Goal: Task Accomplishment & Management: Use online tool/utility

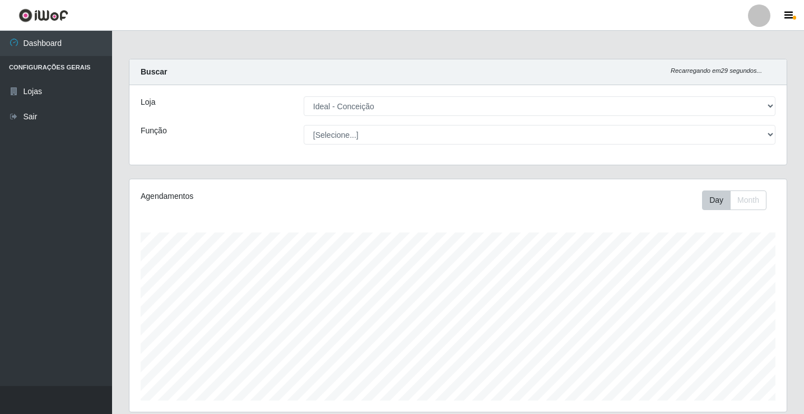
select select "231"
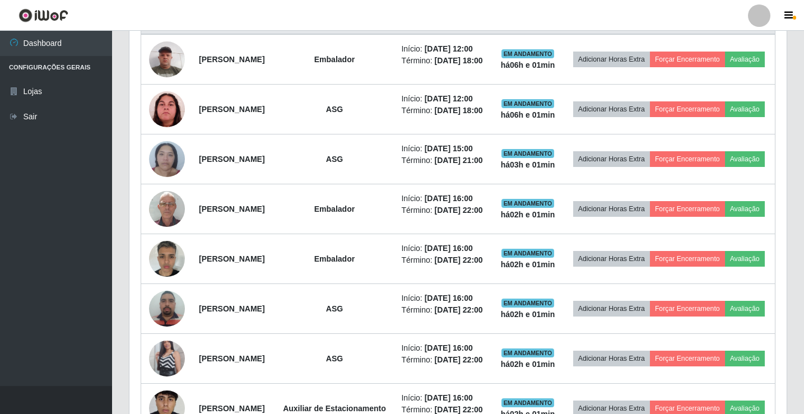
scroll to position [429, 0]
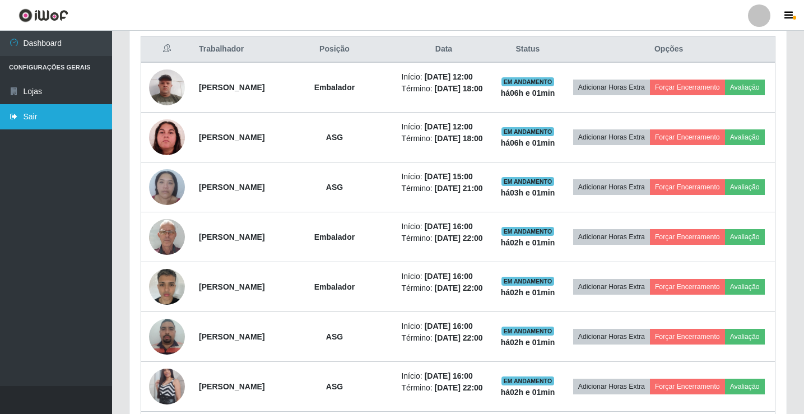
click at [37, 114] on link "Sair" at bounding box center [56, 116] width 112 height 25
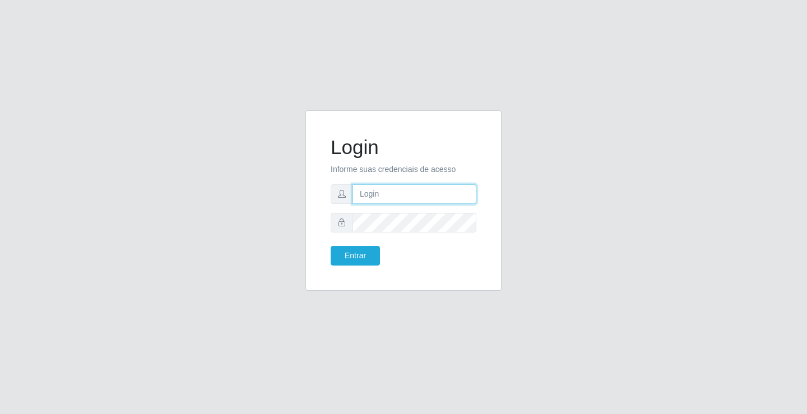
click at [408, 189] on input "text" at bounding box center [415, 194] width 124 height 20
type input "giovanny@ideal"
drag, startPoint x: 417, startPoint y: 198, endPoint x: 349, endPoint y: 200, distance: 68.4
click at [349, 200] on div "giovanny@ideal" at bounding box center [404, 194] width 146 height 20
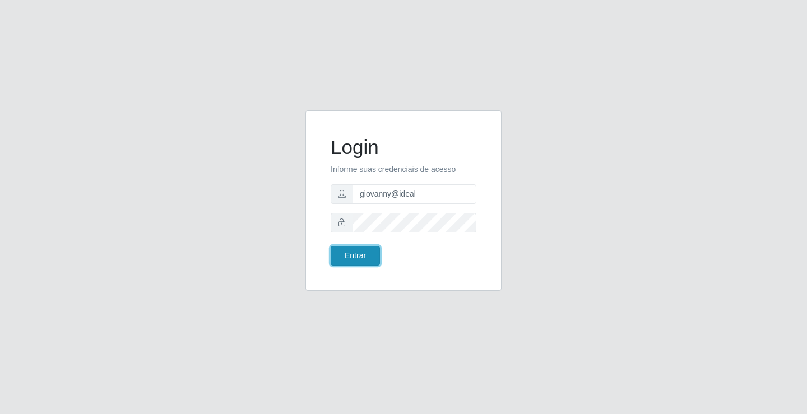
click at [367, 249] on button "Entrar" at bounding box center [355, 256] width 49 height 20
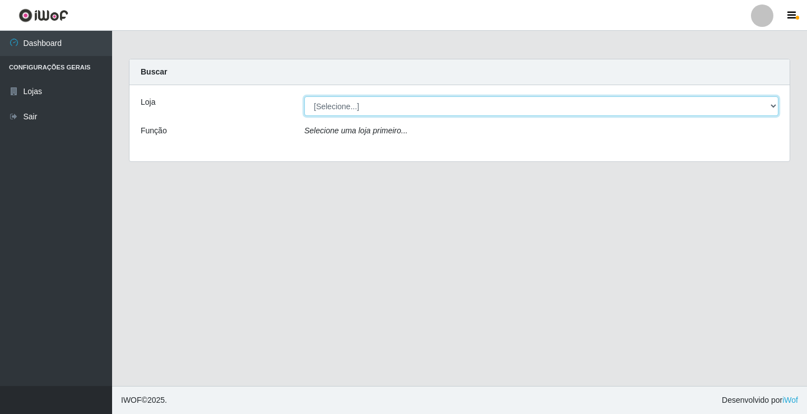
click at [639, 106] on select "[Selecione...] Ideal - Conceição" at bounding box center [541, 106] width 474 height 20
select select "231"
click at [304, 96] on select "[Selecione...] Ideal - Conceição" at bounding box center [541, 106] width 474 height 20
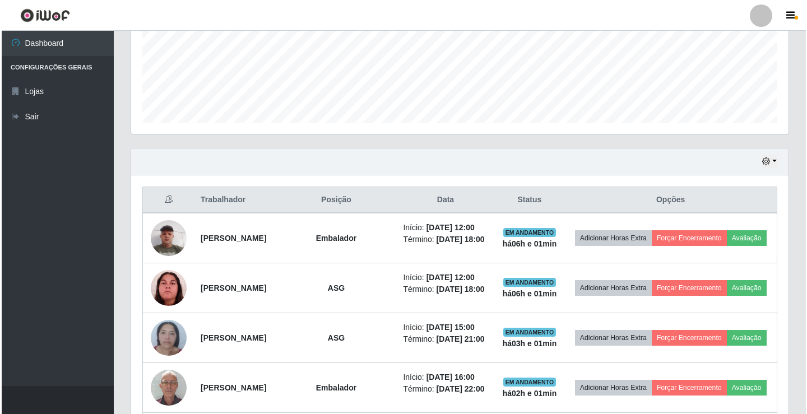
scroll to position [280, 0]
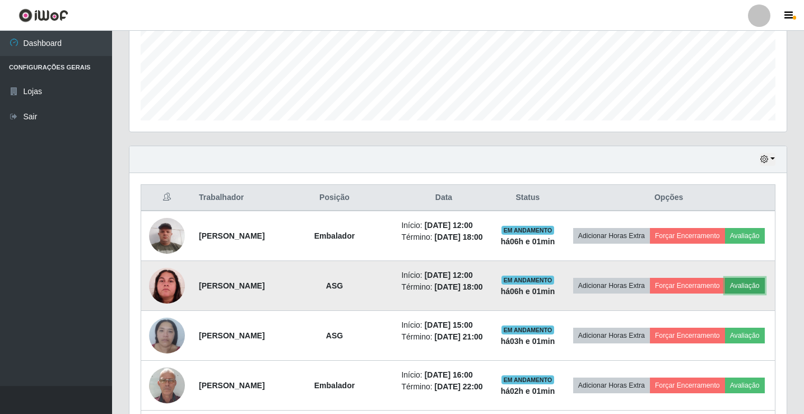
click at [725, 294] on button "Avaliação" at bounding box center [745, 286] width 40 height 16
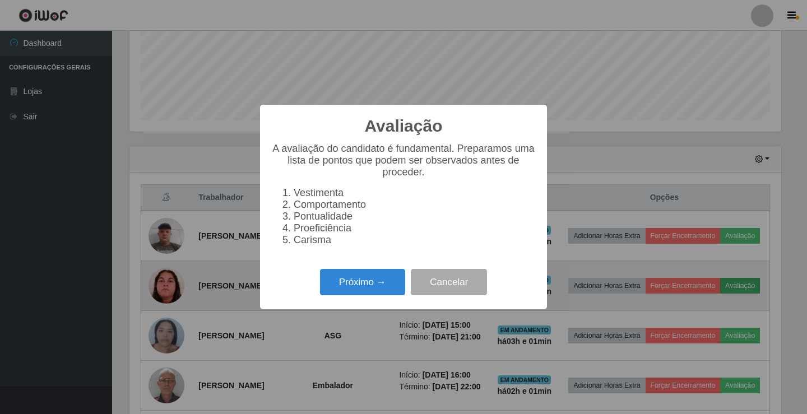
scroll to position [233, 652]
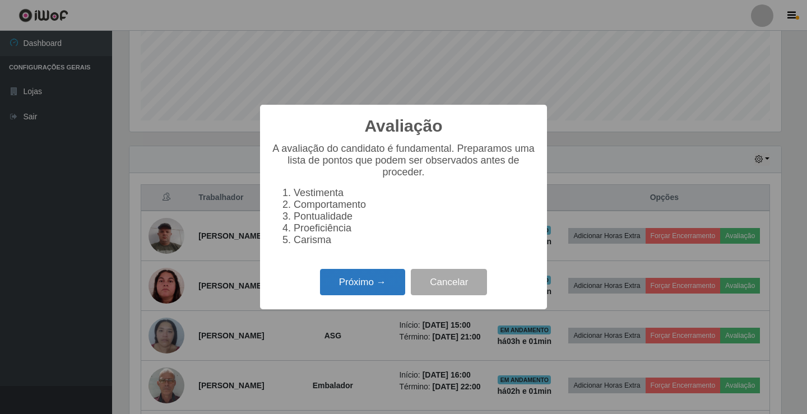
click at [393, 289] on button "Próximo →" at bounding box center [362, 282] width 85 height 26
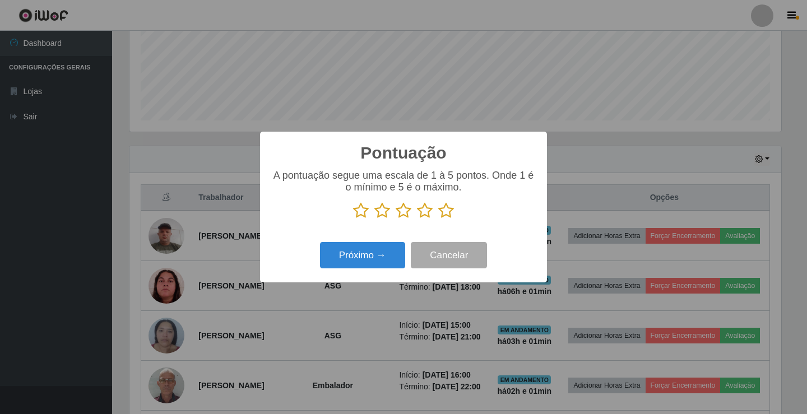
scroll to position [560278, 559858]
click at [449, 219] on icon at bounding box center [446, 210] width 16 height 17
click at [438, 219] on input "radio" at bounding box center [438, 219] width 0 height 0
click at [396, 254] on button "Próximo →" at bounding box center [362, 255] width 85 height 26
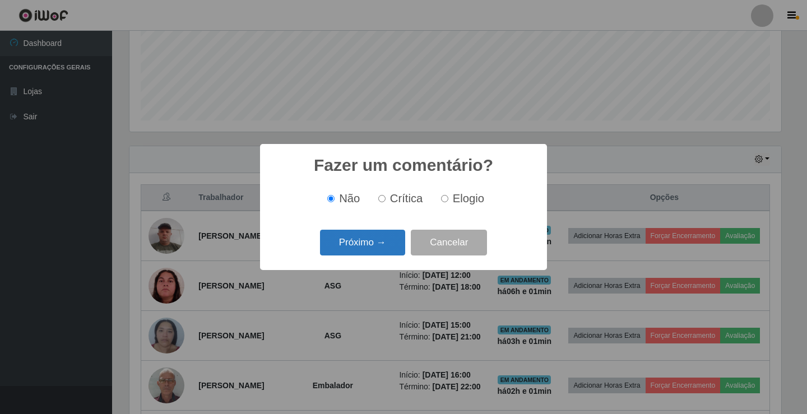
click at [392, 248] on button "Próximo →" at bounding box center [362, 243] width 85 height 26
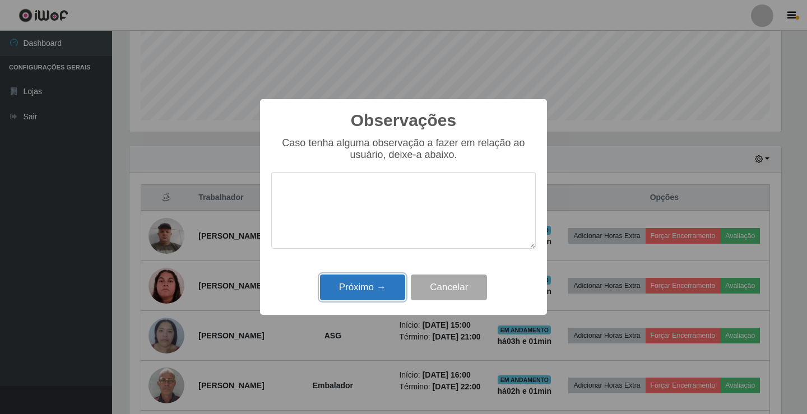
click at [370, 284] on button "Próximo →" at bounding box center [362, 288] width 85 height 26
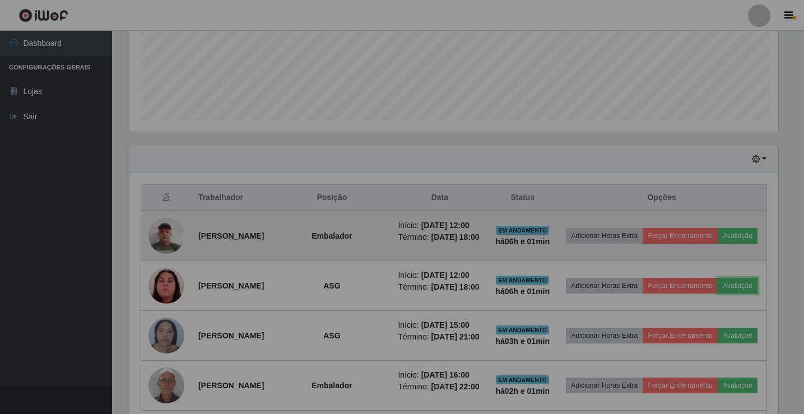
scroll to position [233, 657]
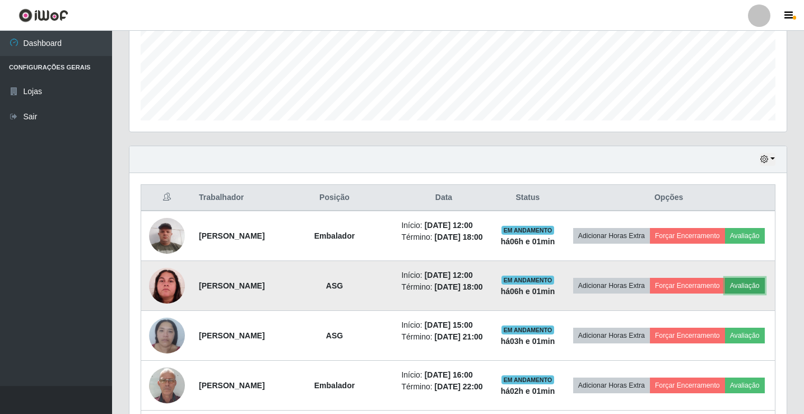
click at [725, 294] on button "Avaliação" at bounding box center [745, 286] width 40 height 16
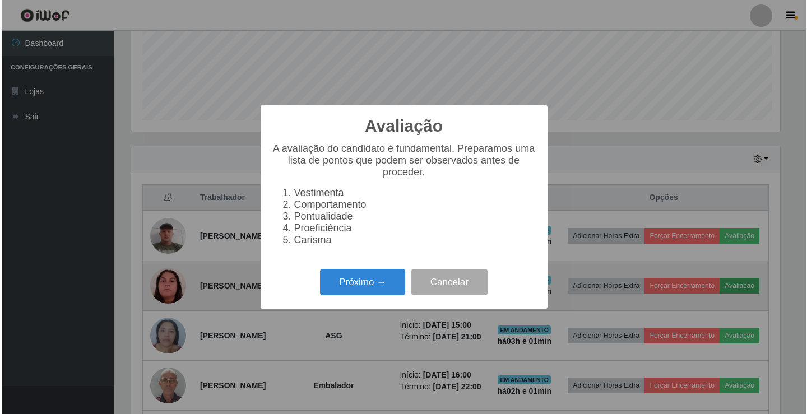
scroll to position [233, 652]
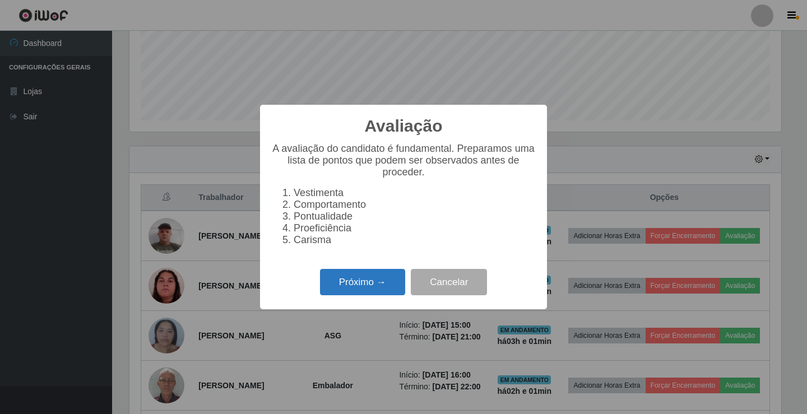
click at [358, 288] on button "Próximo →" at bounding box center [362, 282] width 85 height 26
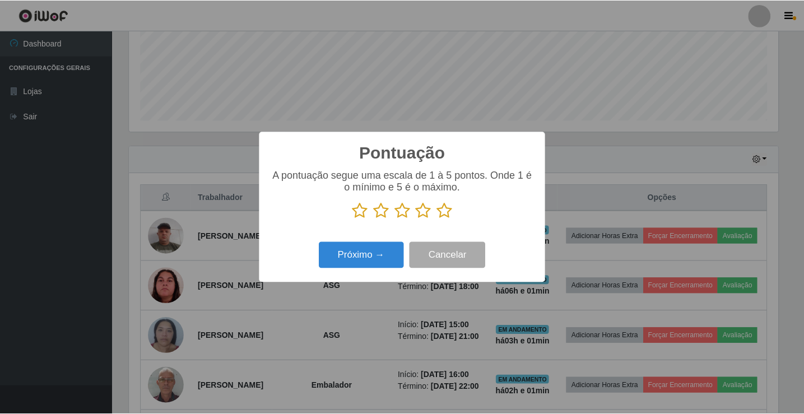
scroll to position [560278, 559858]
click at [436, 209] on p at bounding box center [403, 210] width 265 height 17
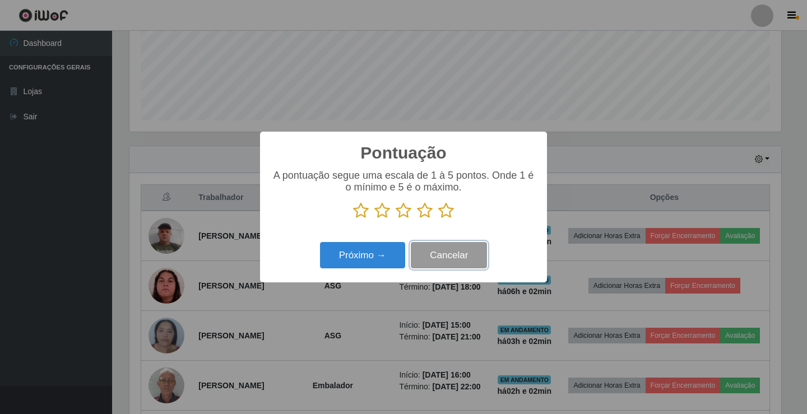
click at [439, 255] on button "Cancelar" at bounding box center [449, 255] width 76 height 26
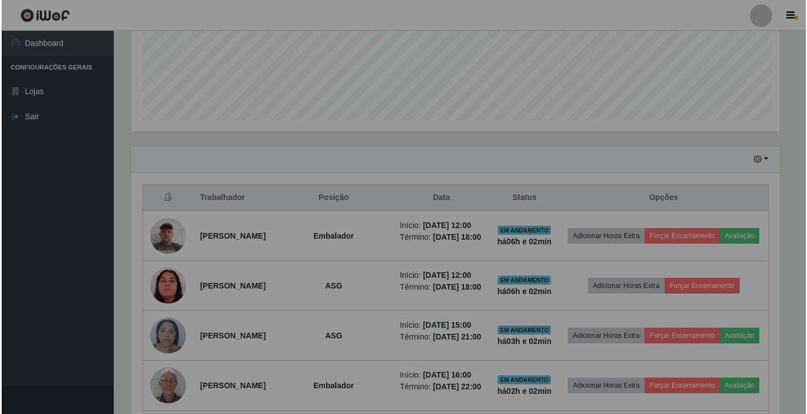
scroll to position [233, 657]
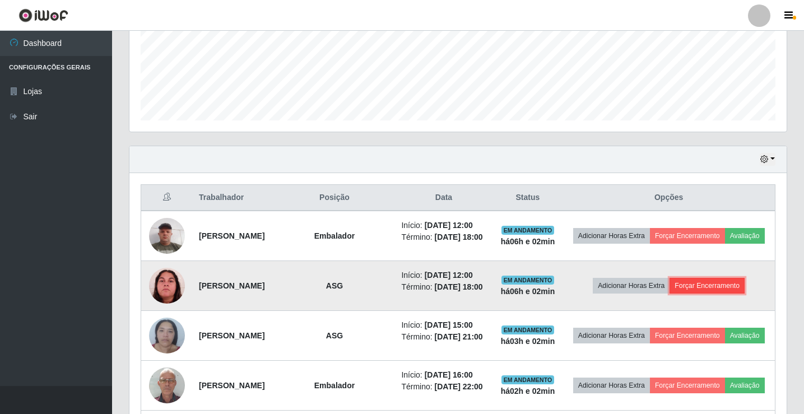
click at [714, 291] on button "Forçar Encerramento" at bounding box center [707, 286] width 75 height 16
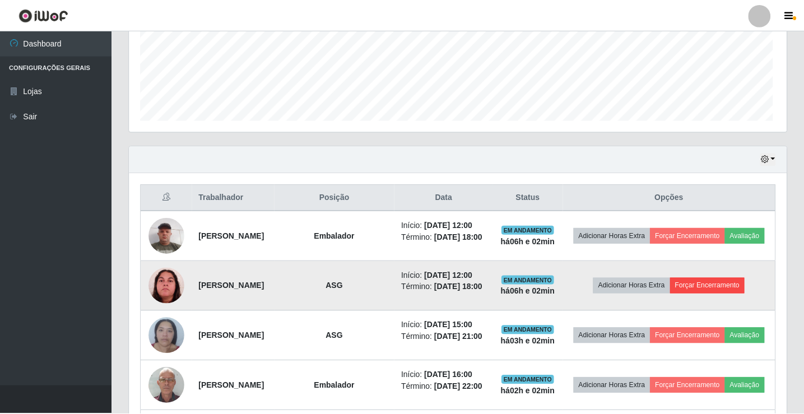
scroll to position [233, 652]
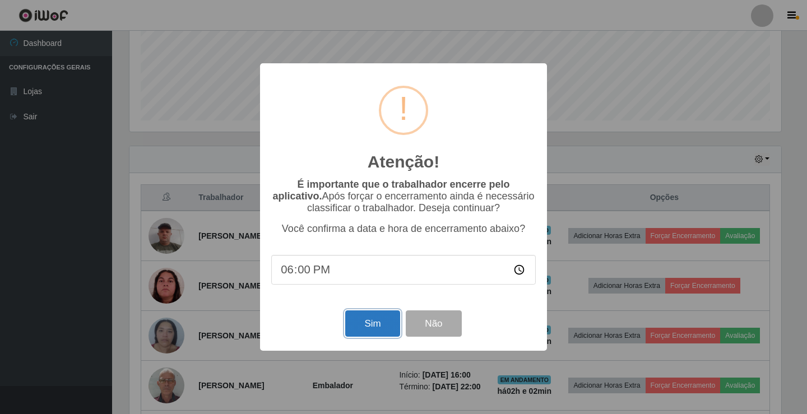
click at [364, 330] on button "Sim" at bounding box center [372, 324] width 54 height 26
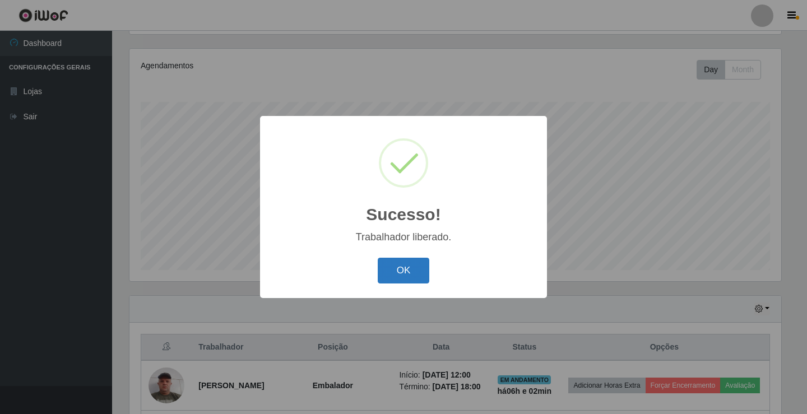
click at [409, 276] on button "OK" at bounding box center [404, 271] width 52 height 26
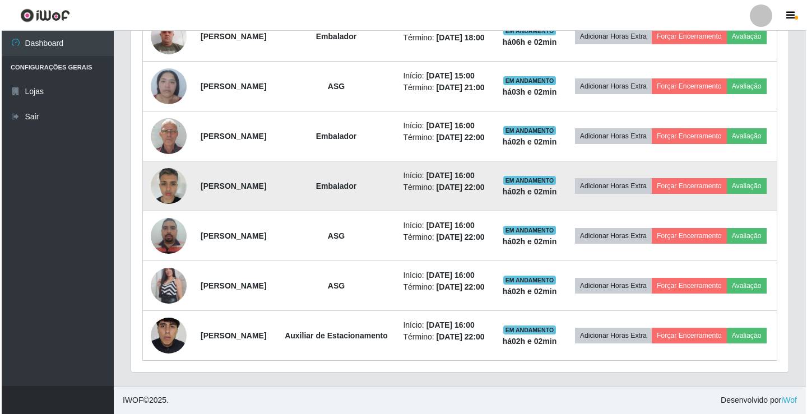
scroll to position [411, 0]
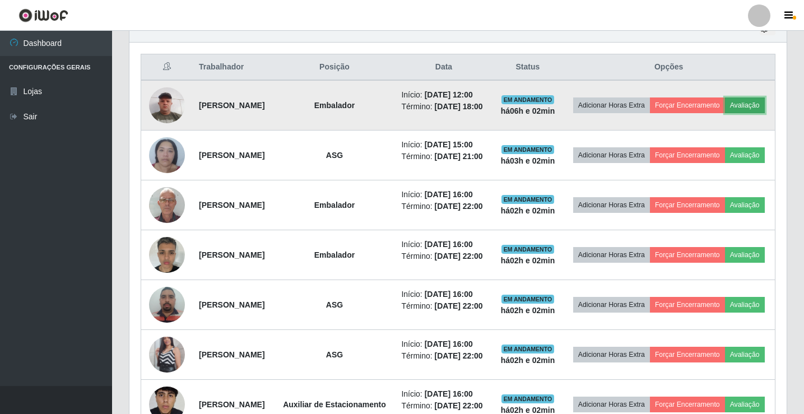
click at [725, 113] on button "Avaliação" at bounding box center [745, 106] width 40 height 16
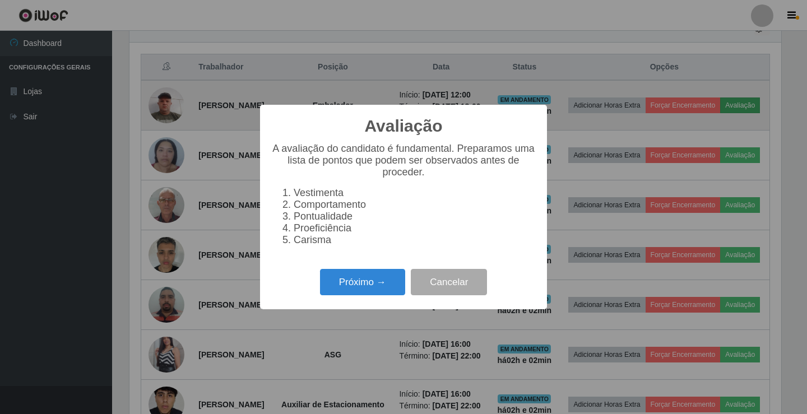
scroll to position [233, 652]
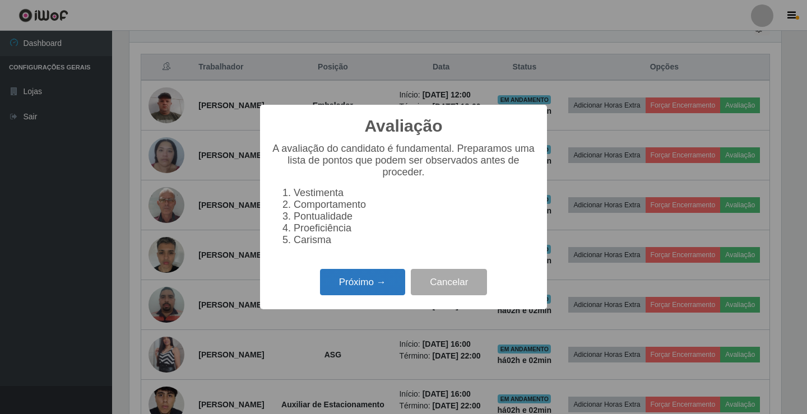
click at [367, 282] on button "Próximo →" at bounding box center [362, 282] width 85 height 26
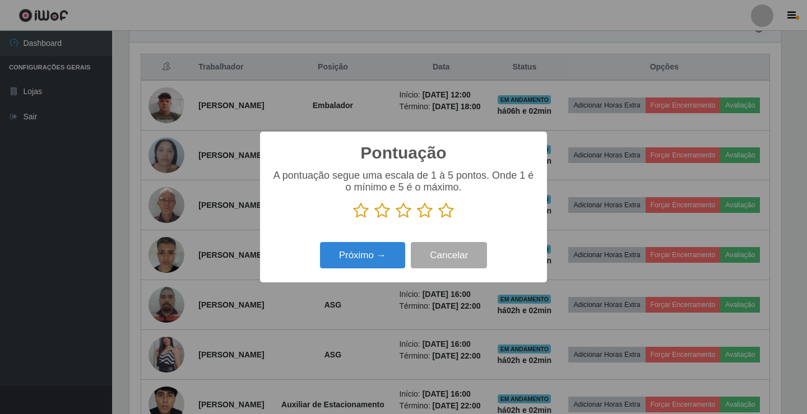
click at [446, 208] on icon at bounding box center [446, 210] width 16 height 17
click at [438, 219] on input "radio" at bounding box center [438, 219] width 0 height 0
click at [384, 256] on button "Próximo →" at bounding box center [362, 255] width 85 height 26
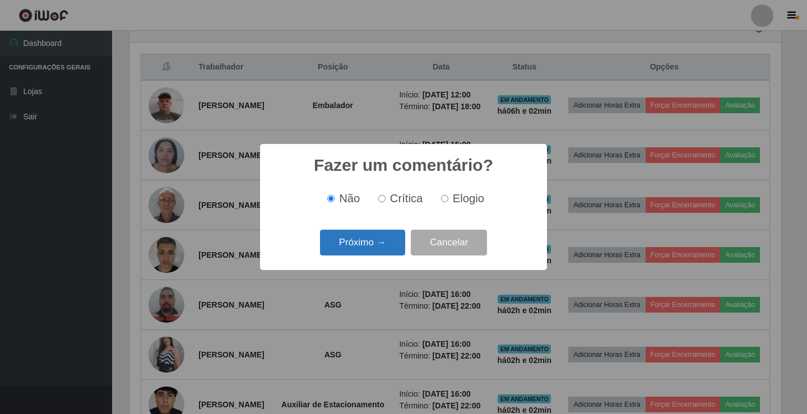
click at [383, 247] on button "Próximo →" at bounding box center [362, 243] width 85 height 26
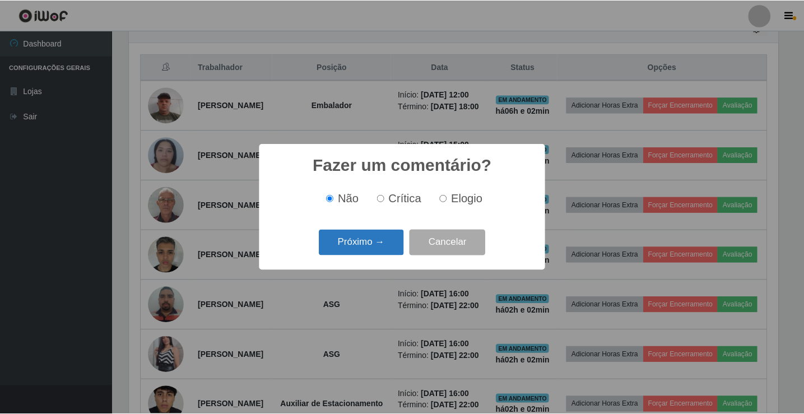
scroll to position [0, 0]
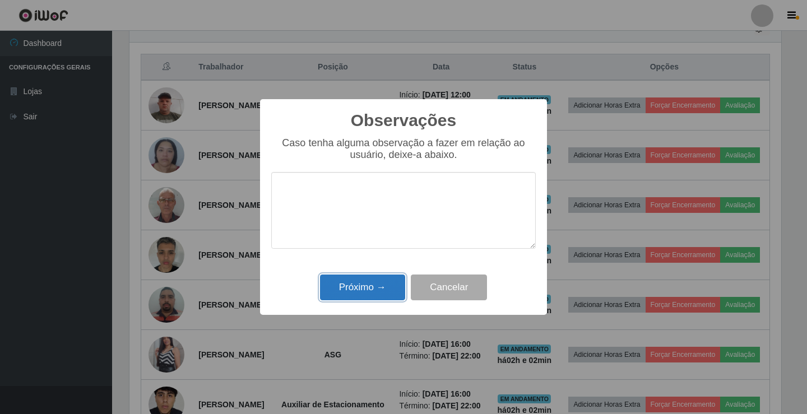
click at [368, 288] on button "Próximo →" at bounding box center [362, 288] width 85 height 26
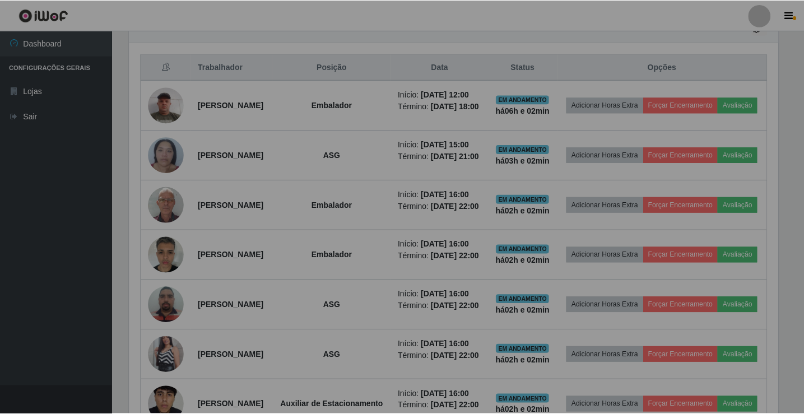
scroll to position [560278, 559853]
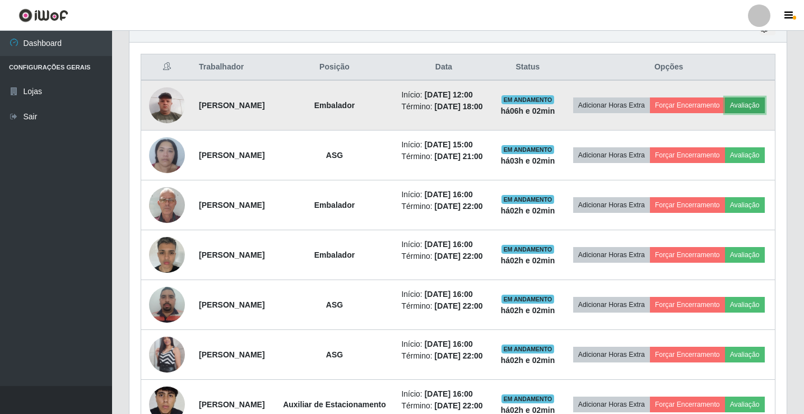
click at [725, 113] on button "Avaliação" at bounding box center [745, 106] width 40 height 16
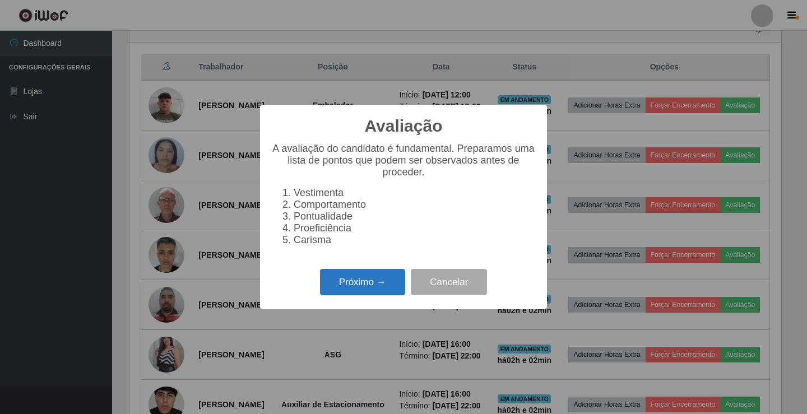
click at [358, 286] on button "Próximo →" at bounding box center [362, 282] width 85 height 26
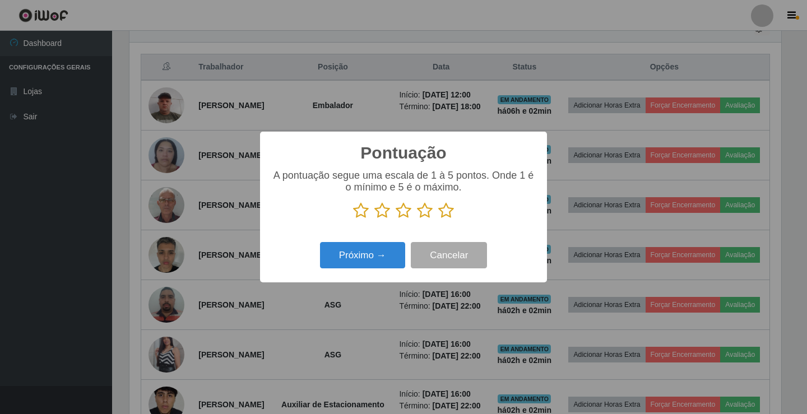
click at [450, 215] on icon at bounding box center [446, 210] width 16 height 17
click at [438, 219] on input "radio" at bounding box center [438, 219] width 0 height 0
click at [379, 257] on button "Próximo →" at bounding box center [362, 255] width 85 height 26
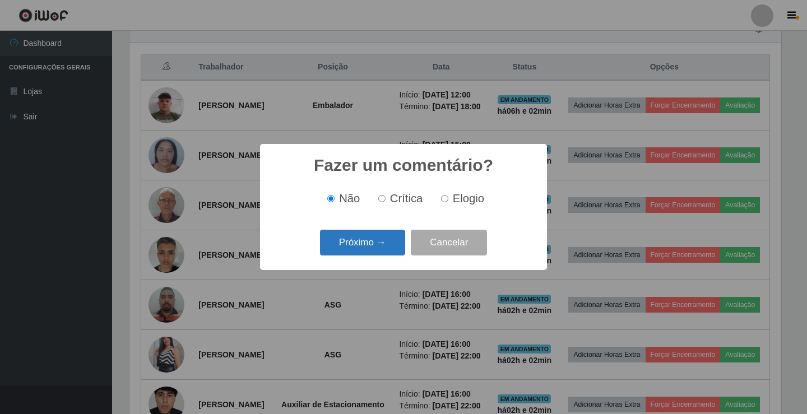
click at [386, 244] on button "Próximo →" at bounding box center [362, 243] width 85 height 26
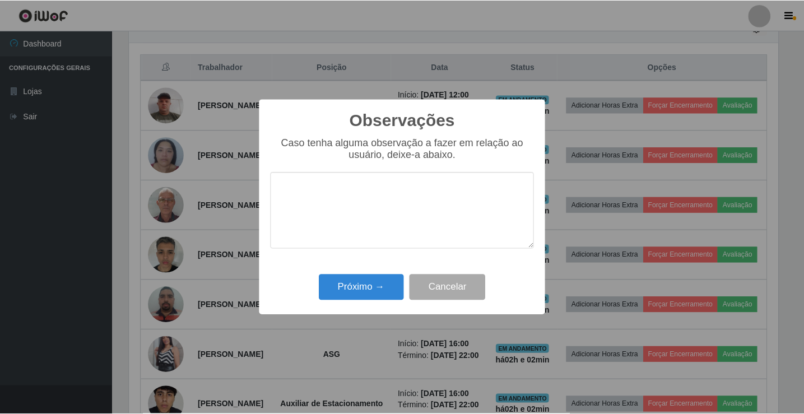
scroll to position [560278, 559858]
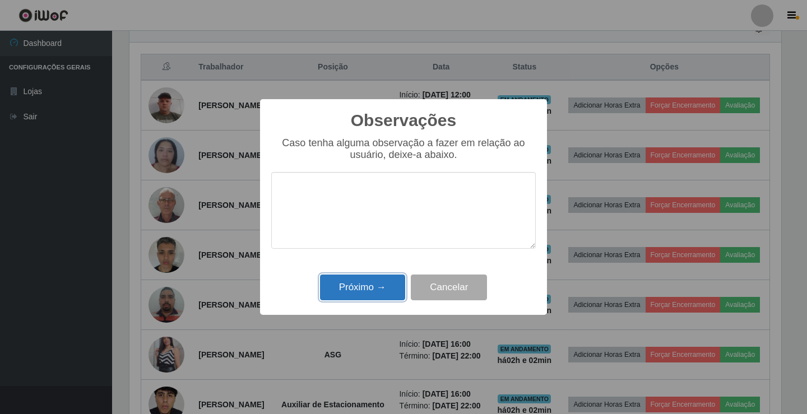
click at [352, 290] on button "Próximo →" at bounding box center [362, 288] width 85 height 26
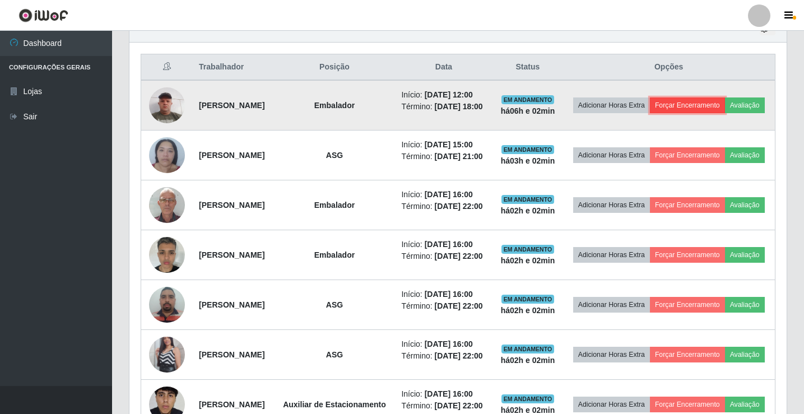
click at [718, 103] on button "Forçar Encerramento" at bounding box center [687, 106] width 75 height 16
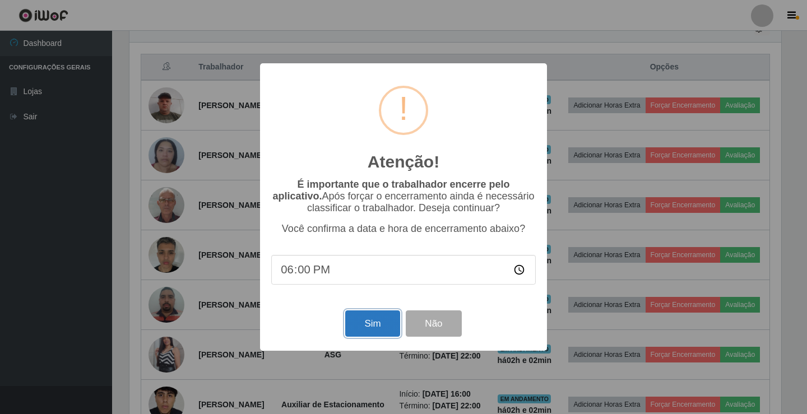
click at [365, 325] on button "Sim" at bounding box center [372, 324] width 54 height 26
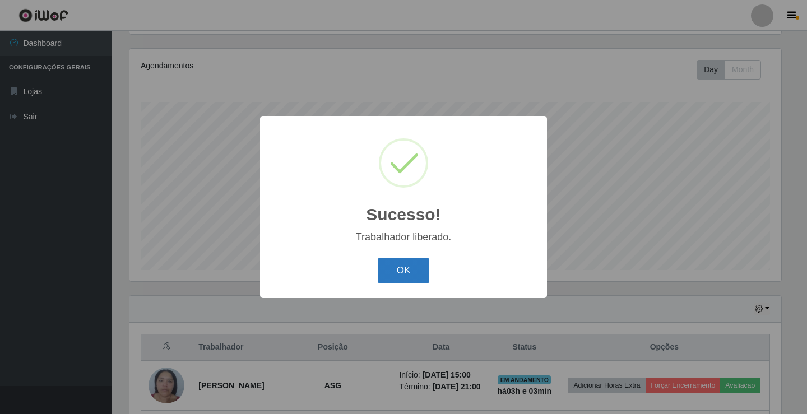
click at [407, 271] on button "OK" at bounding box center [404, 271] width 52 height 26
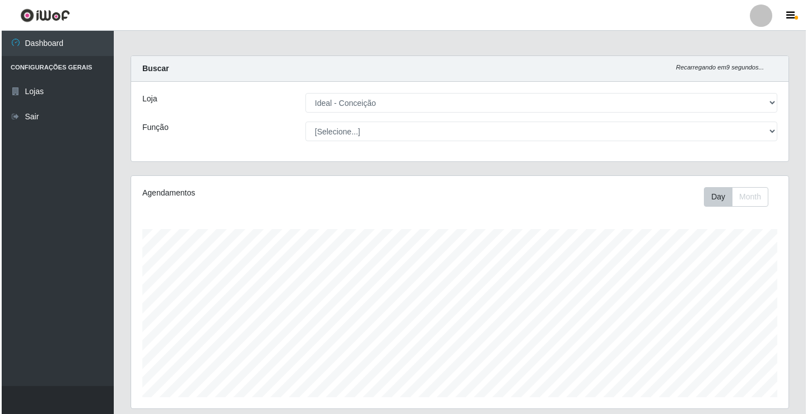
scroll to position [0, 0]
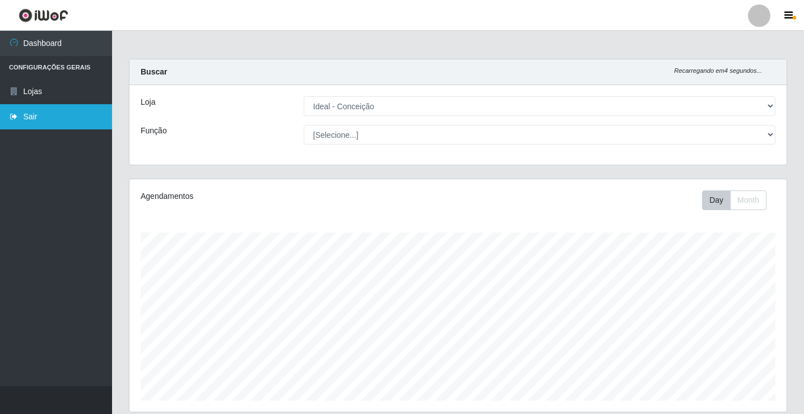
click at [30, 111] on link "Sair" at bounding box center [56, 116] width 112 height 25
